Goal: Task Accomplishment & Management: Manage account settings

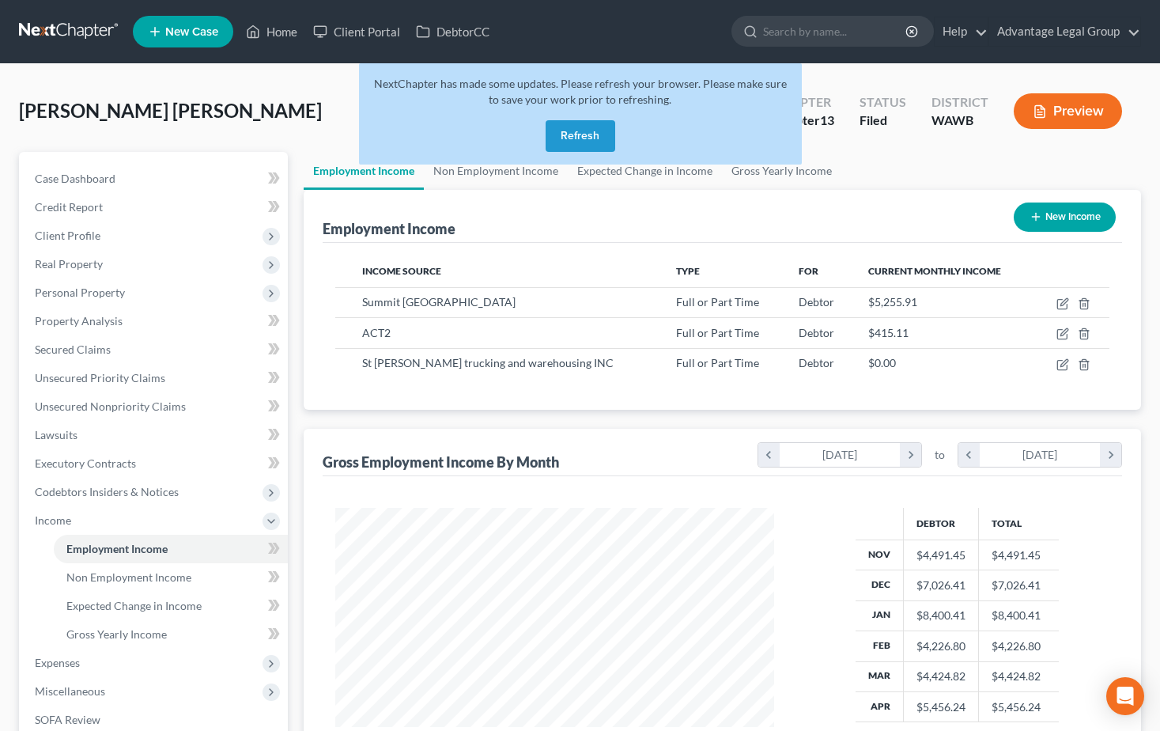
click at [580, 129] on button "Refresh" at bounding box center [581, 136] width 70 height 32
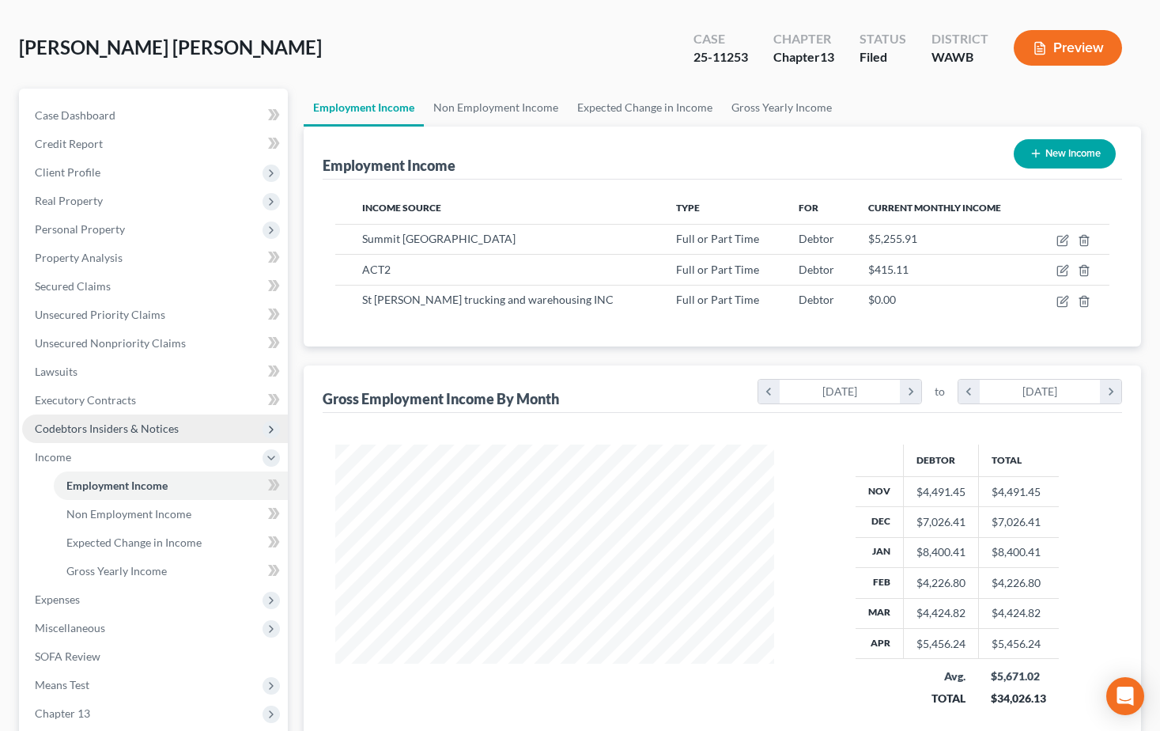
scroll to position [158, 0]
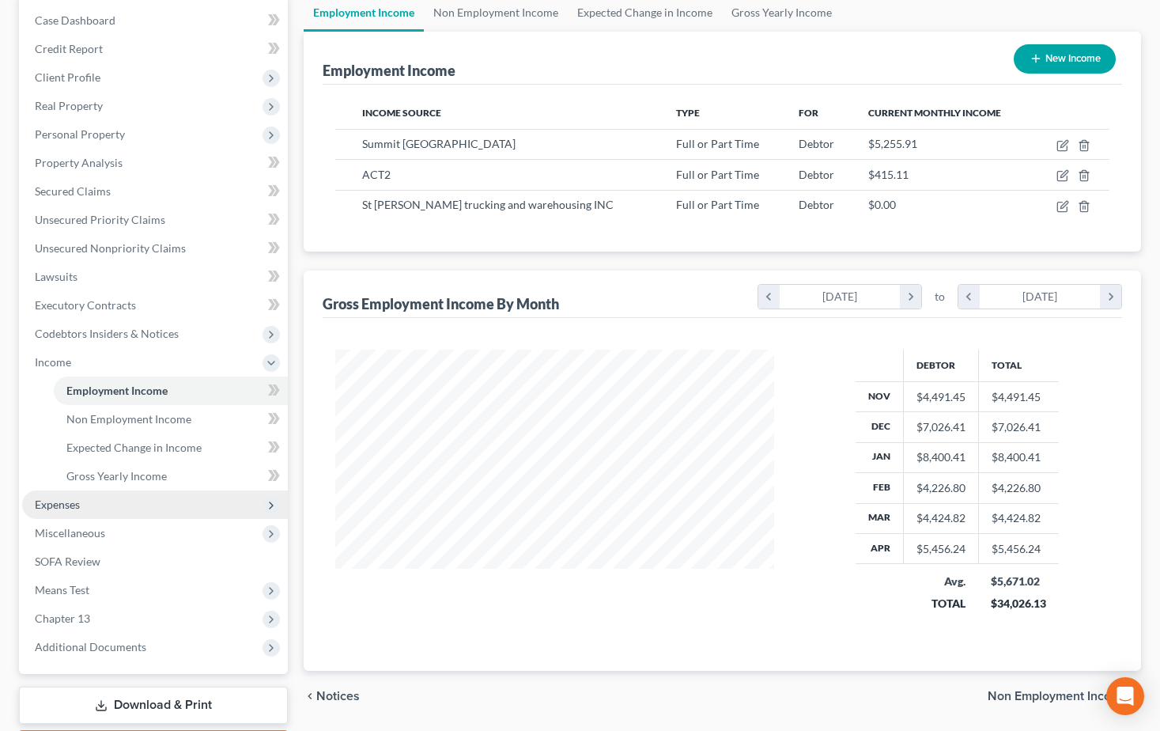
click at [67, 507] on span "Expenses" at bounding box center [57, 503] width 45 height 13
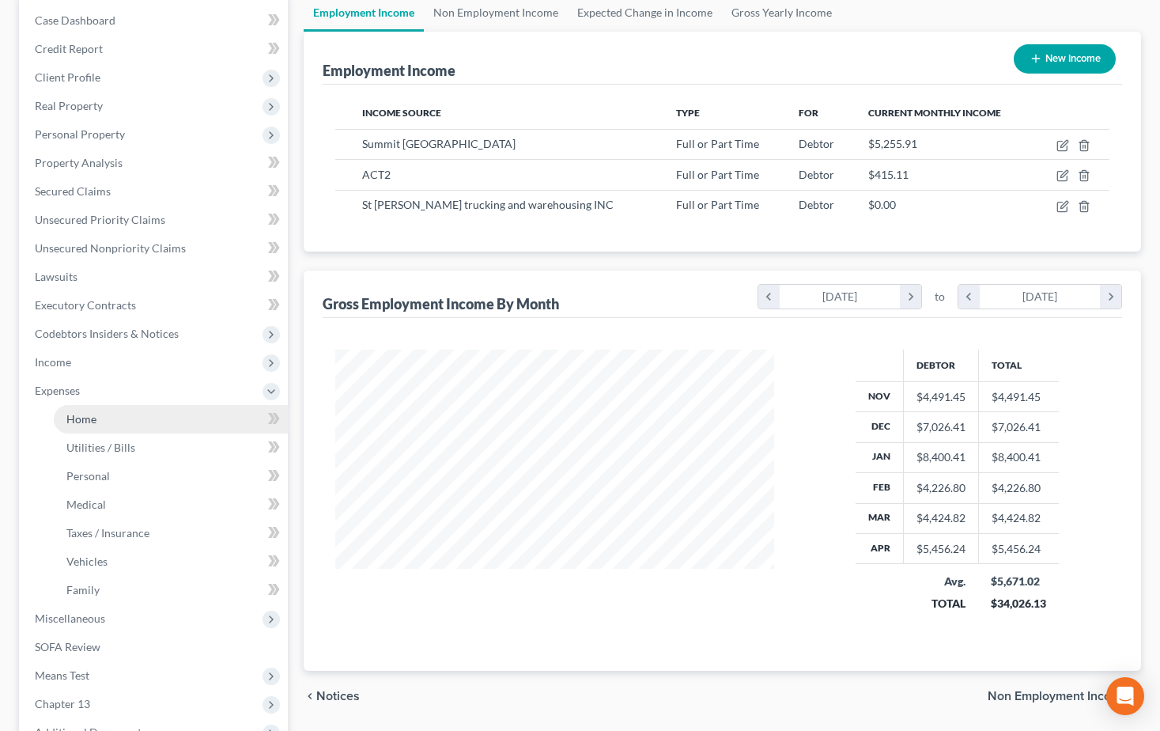
click at [76, 418] on span "Home" at bounding box center [81, 418] width 30 height 13
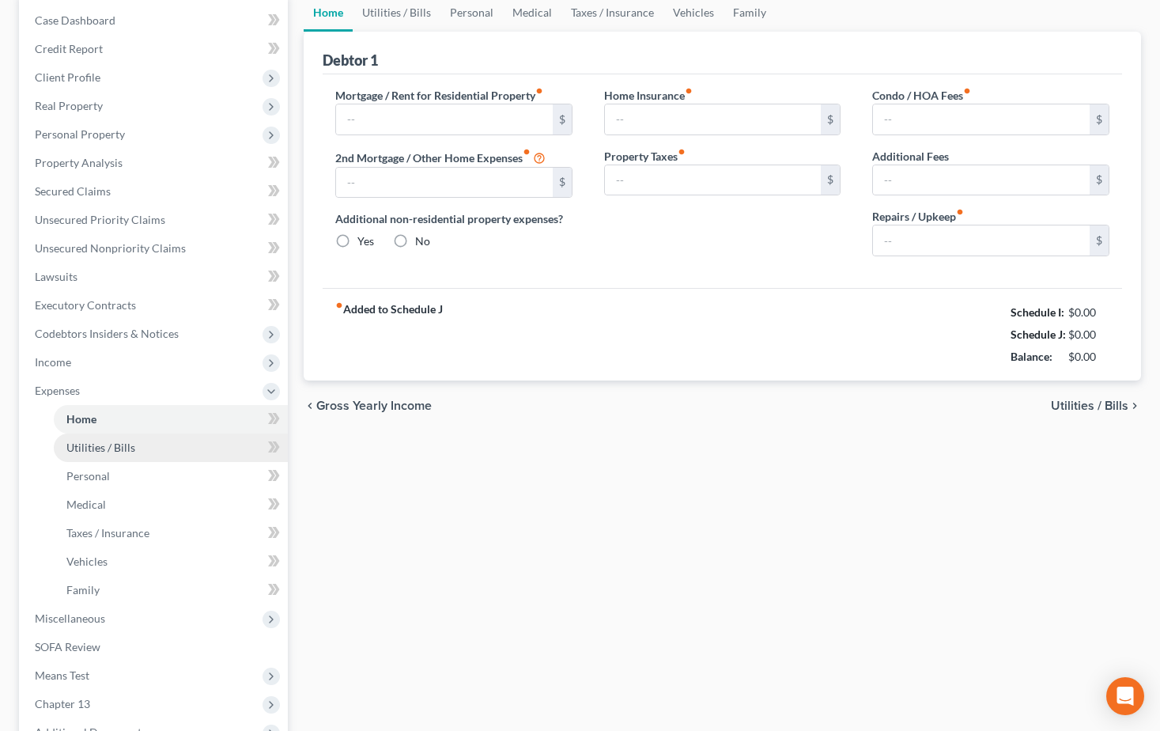
scroll to position [81, 0]
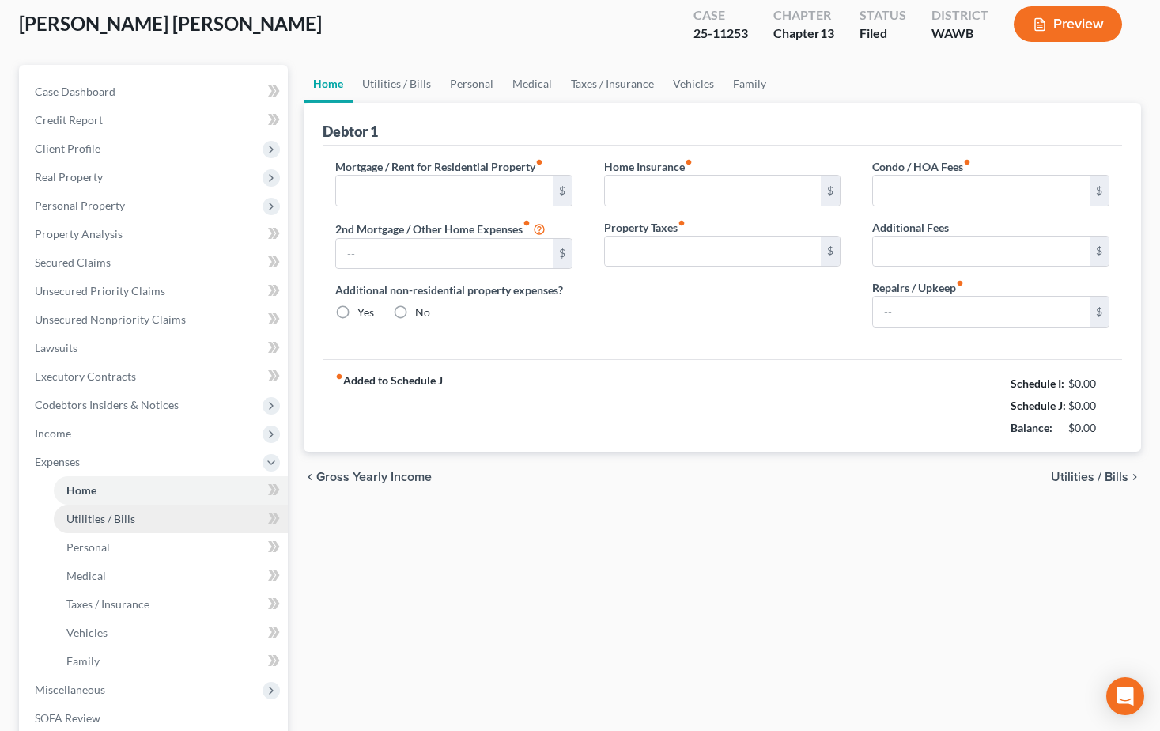
type input "0.00"
radio input "true"
type input "0.00"
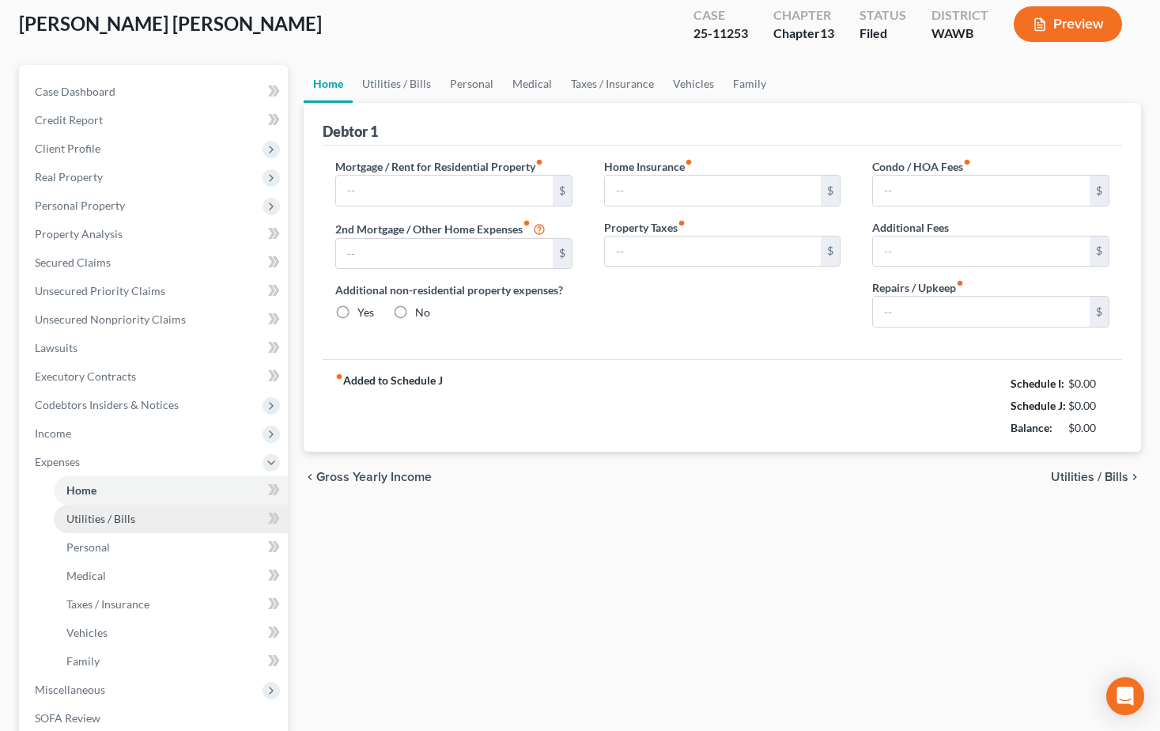
type input "0.00"
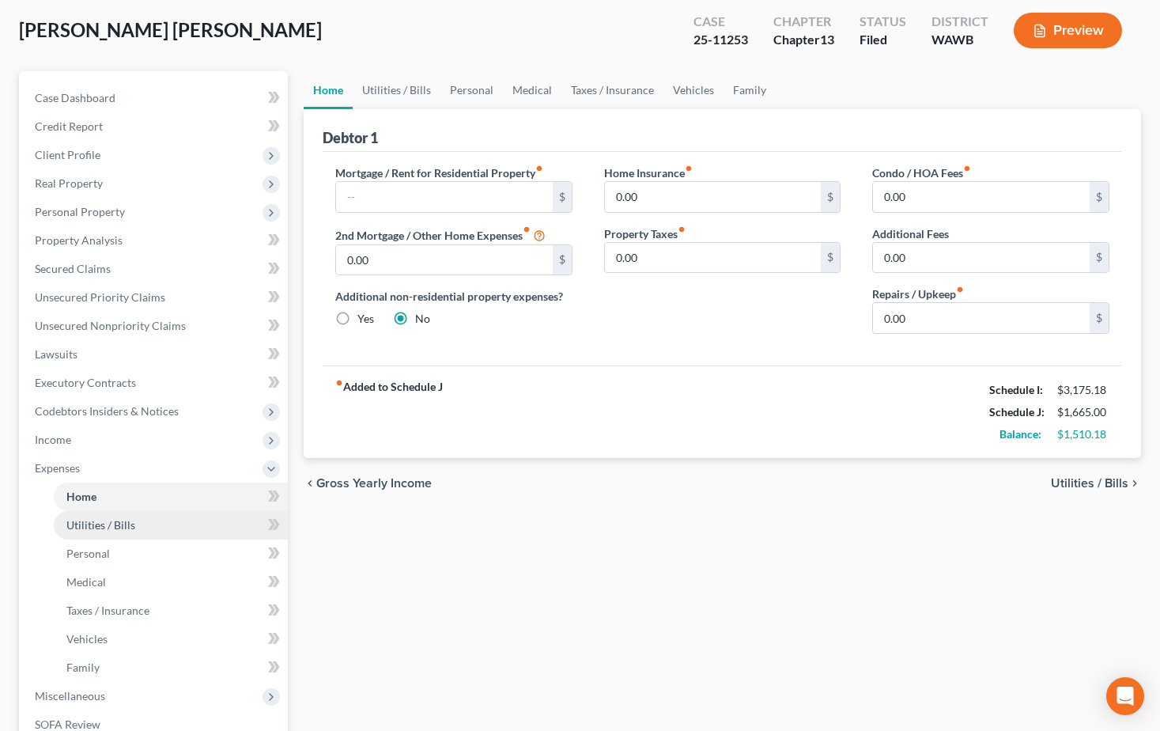
scroll to position [0, 0]
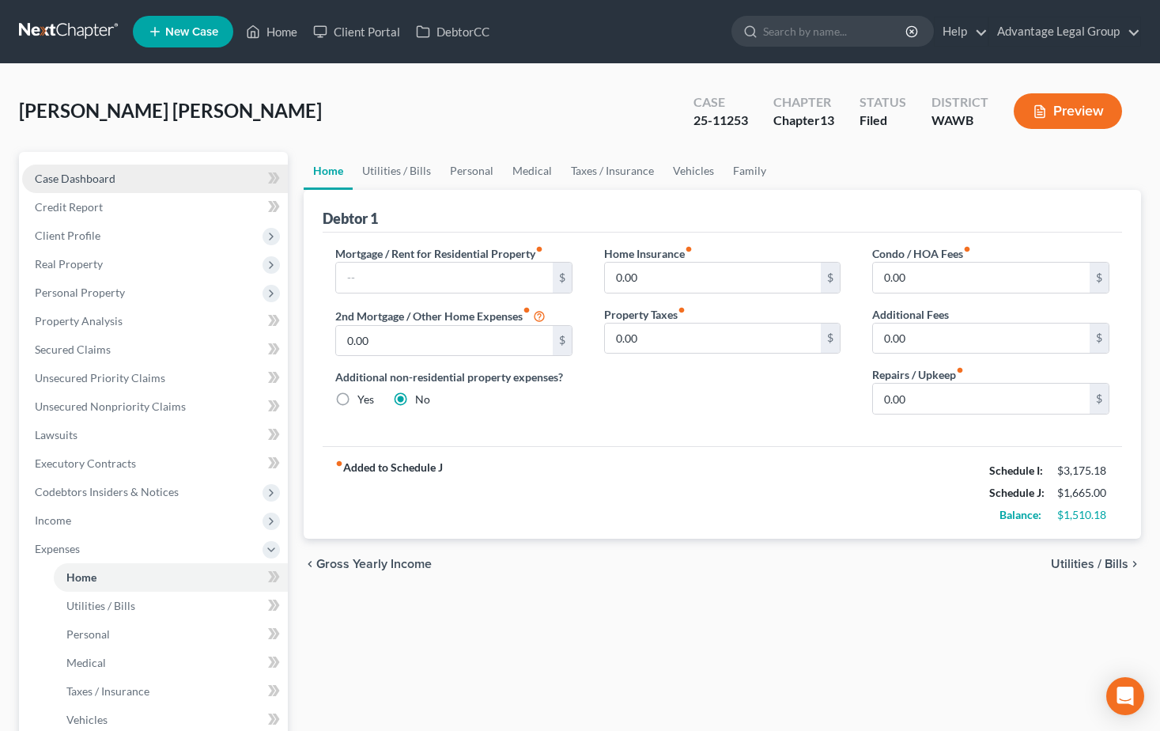
click at [74, 176] on span "Case Dashboard" at bounding box center [75, 178] width 81 height 13
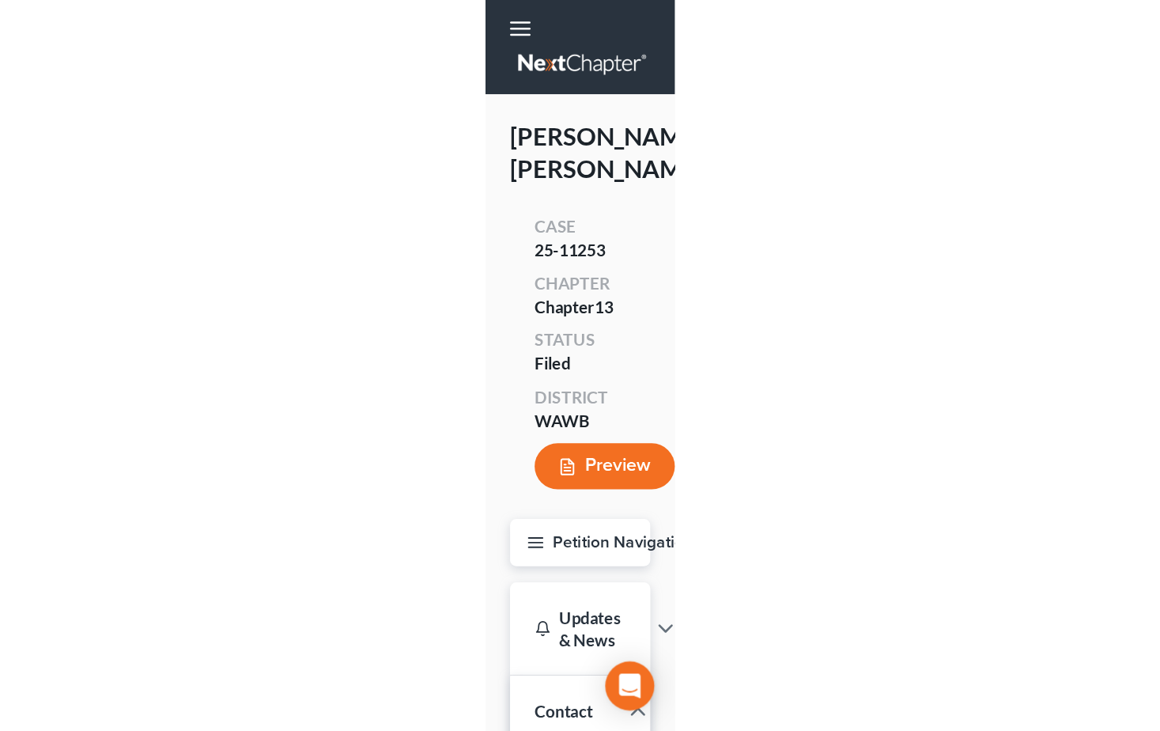
scroll to position [116, 0]
